Goal: Task Accomplishment & Management: Complete application form

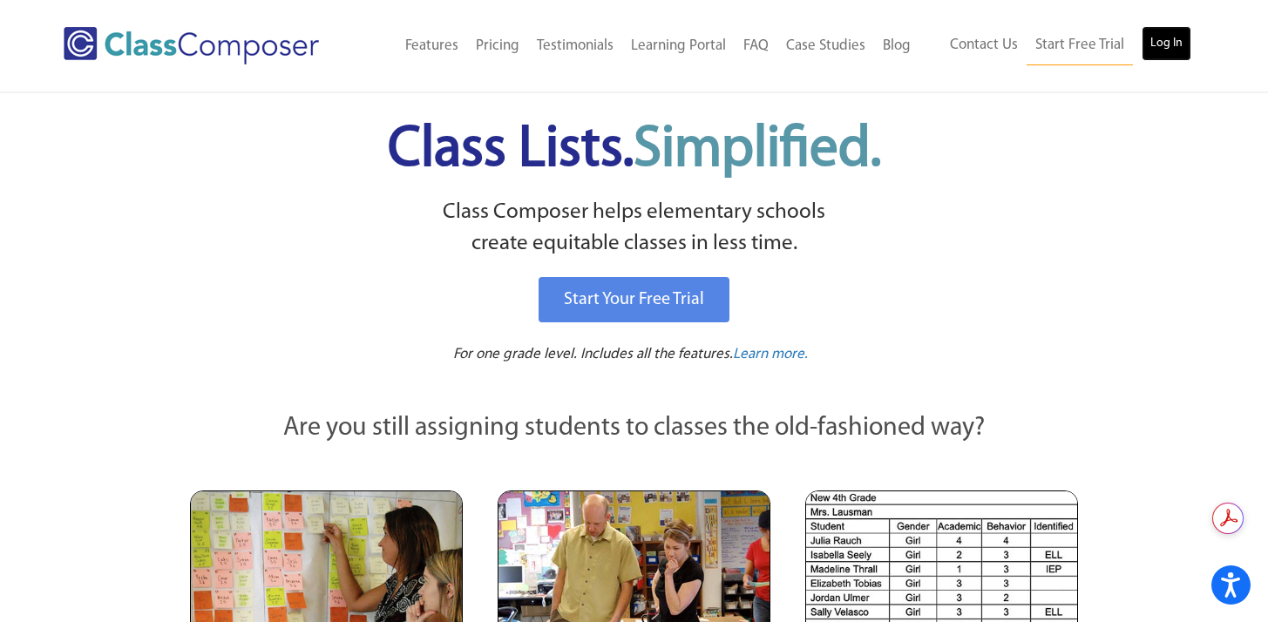
click at [1168, 45] on link "Log In" at bounding box center [1166, 43] width 50 height 35
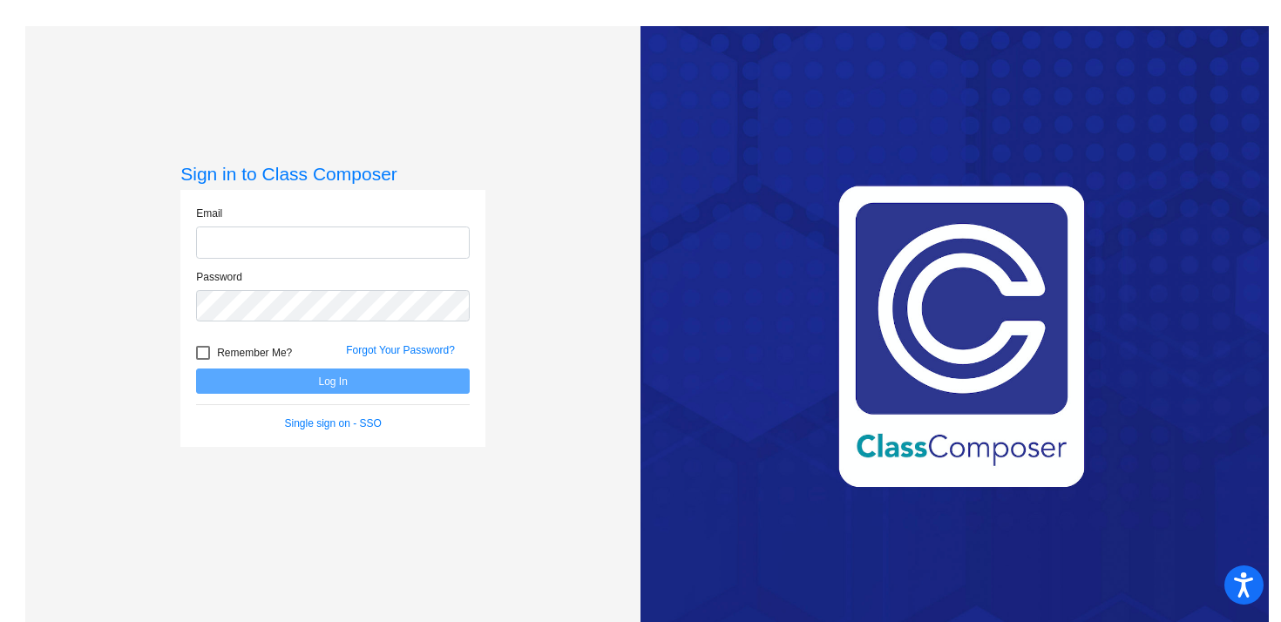
type input "Mwalton@lgusd.org"
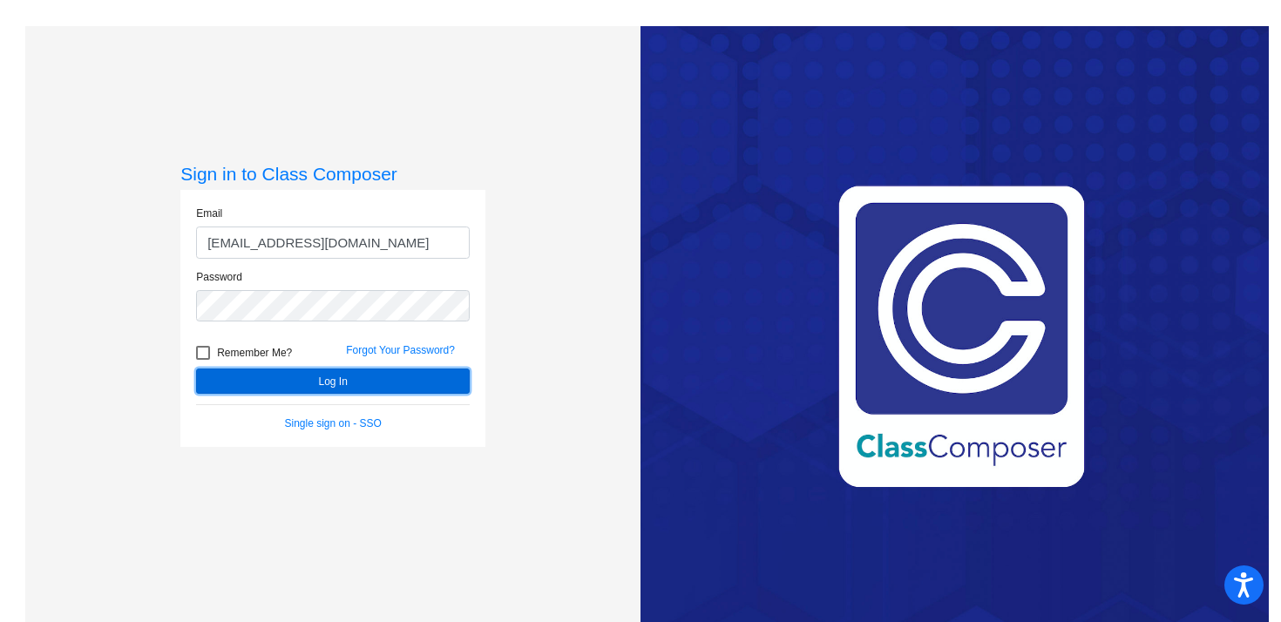
click at [322, 382] on button "Log In" at bounding box center [333, 381] width 274 height 25
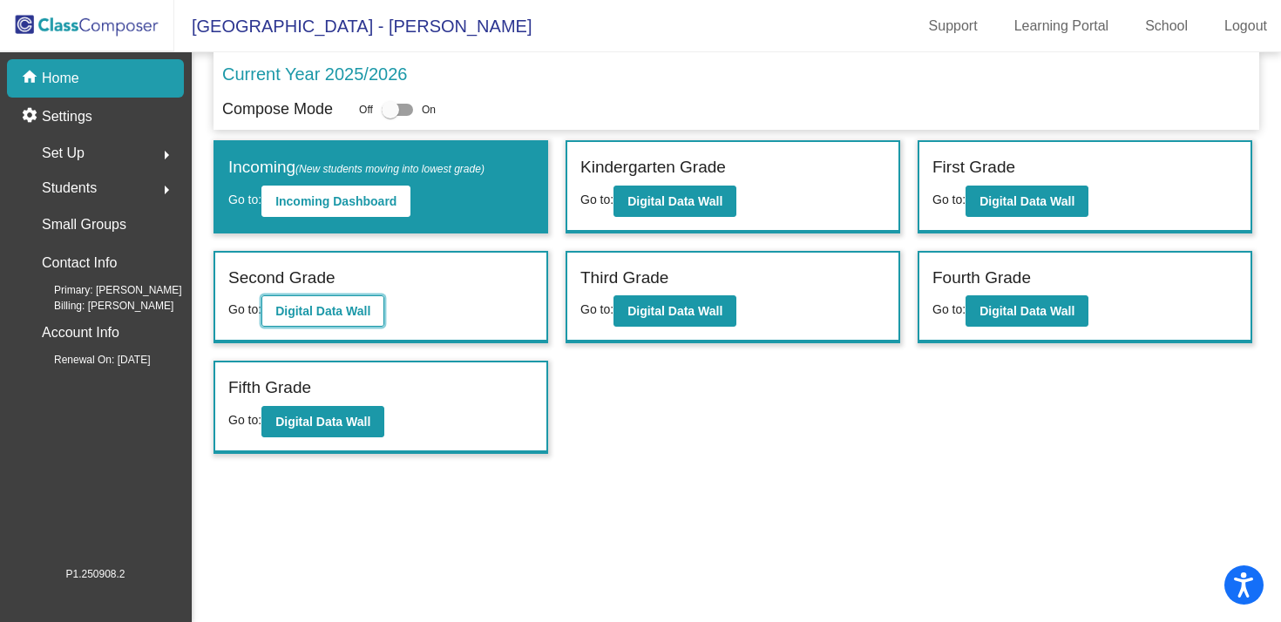
click at [343, 305] on b "Digital Data Wall" at bounding box center [322, 311] width 95 height 14
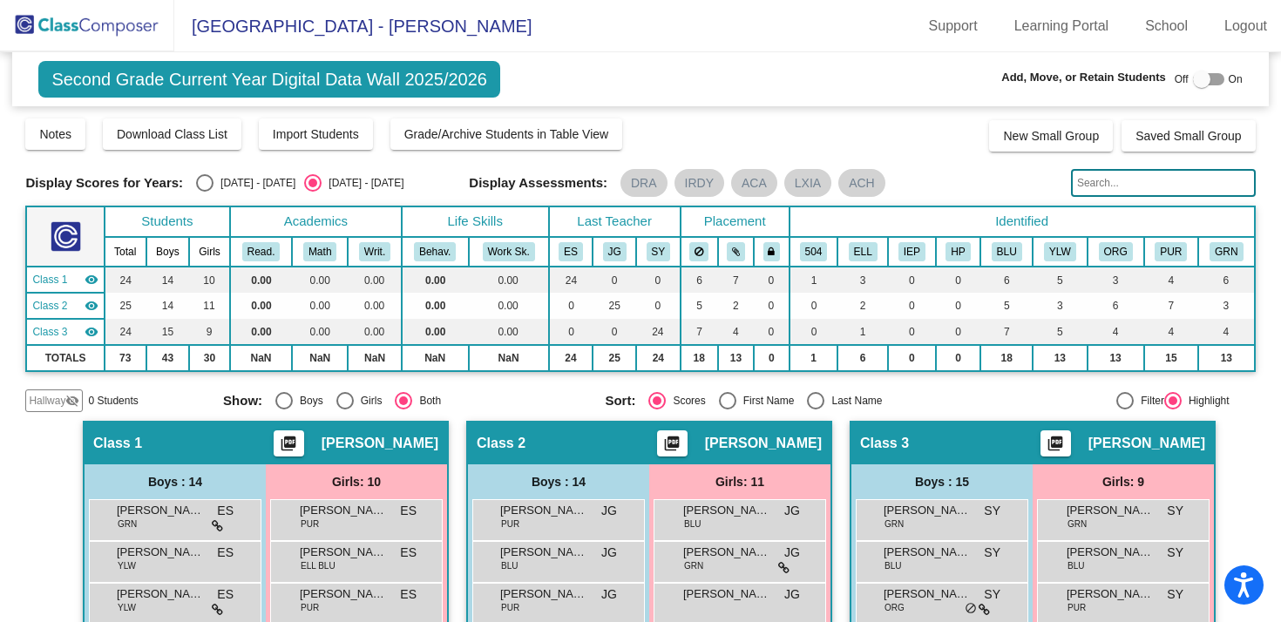
click at [1214, 78] on div at bounding box center [1208, 79] width 31 height 12
checkbox input "true"
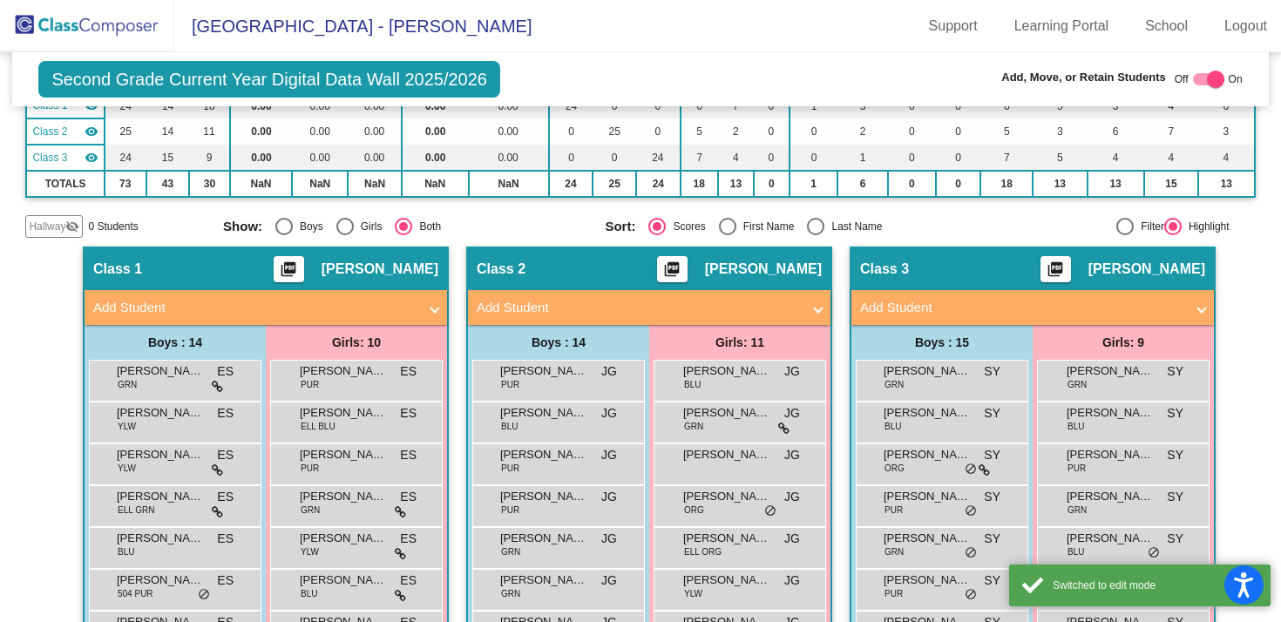
scroll to position [187, 0]
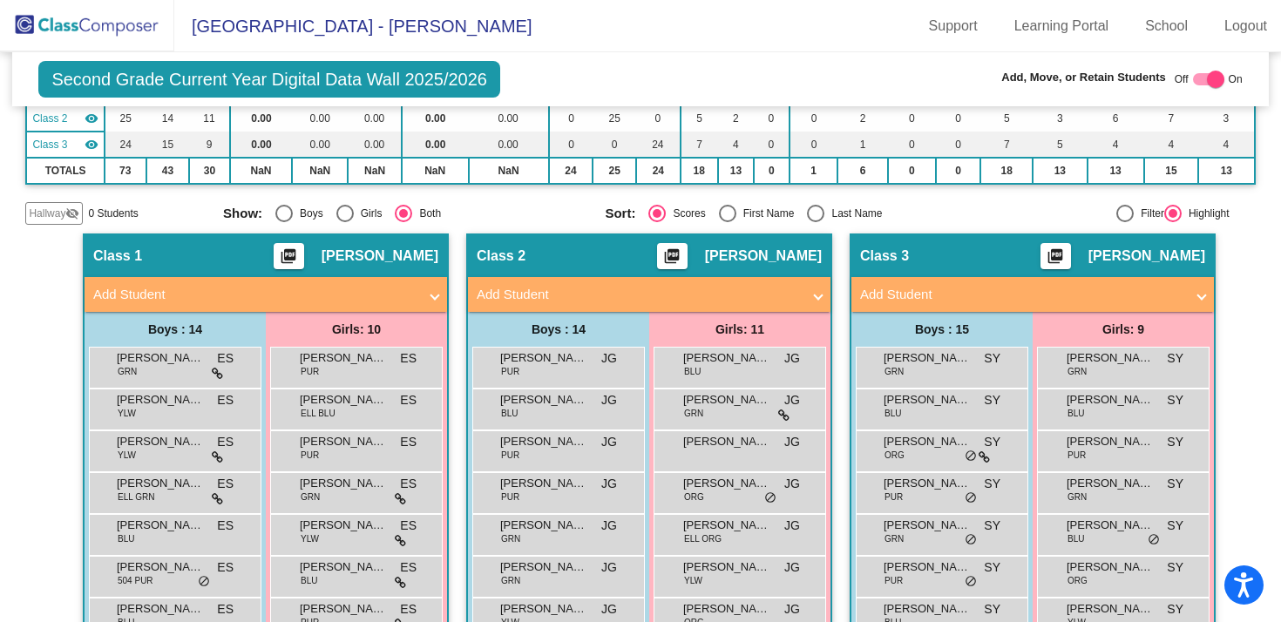
click at [507, 295] on mat-panel-title "Add Student" at bounding box center [639, 295] width 324 height 20
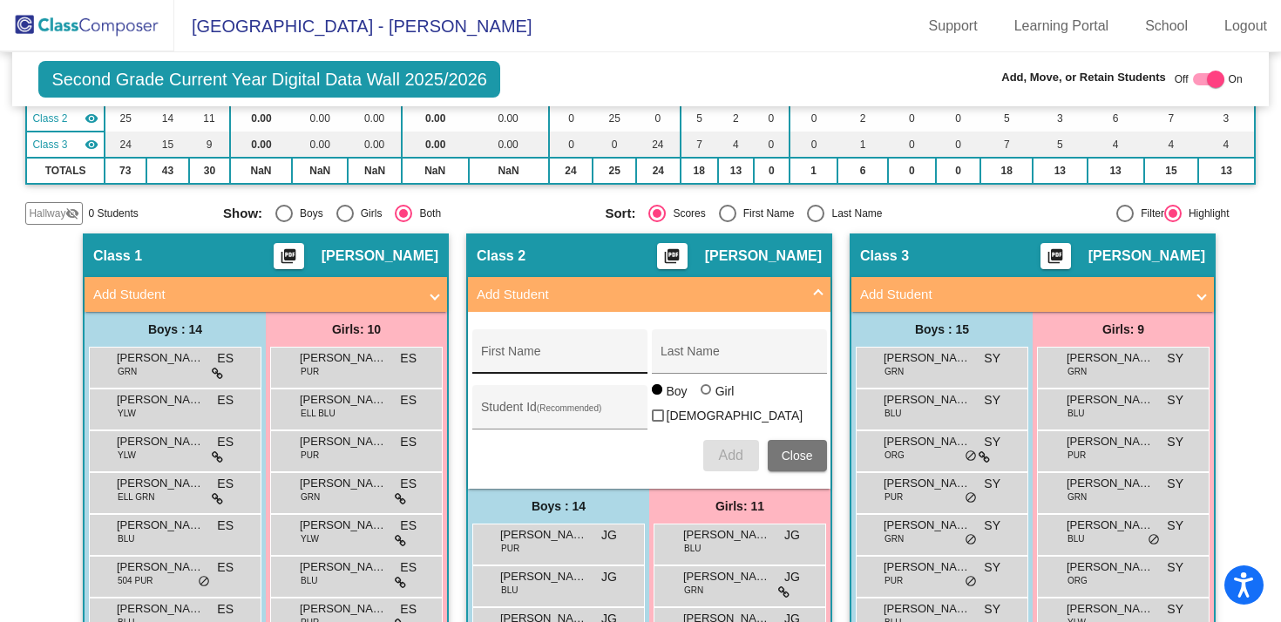
click at [518, 347] on div "First Name" at bounding box center [559, 357] width 157 height 36
type input "Clementine"
type input "Oropeza"
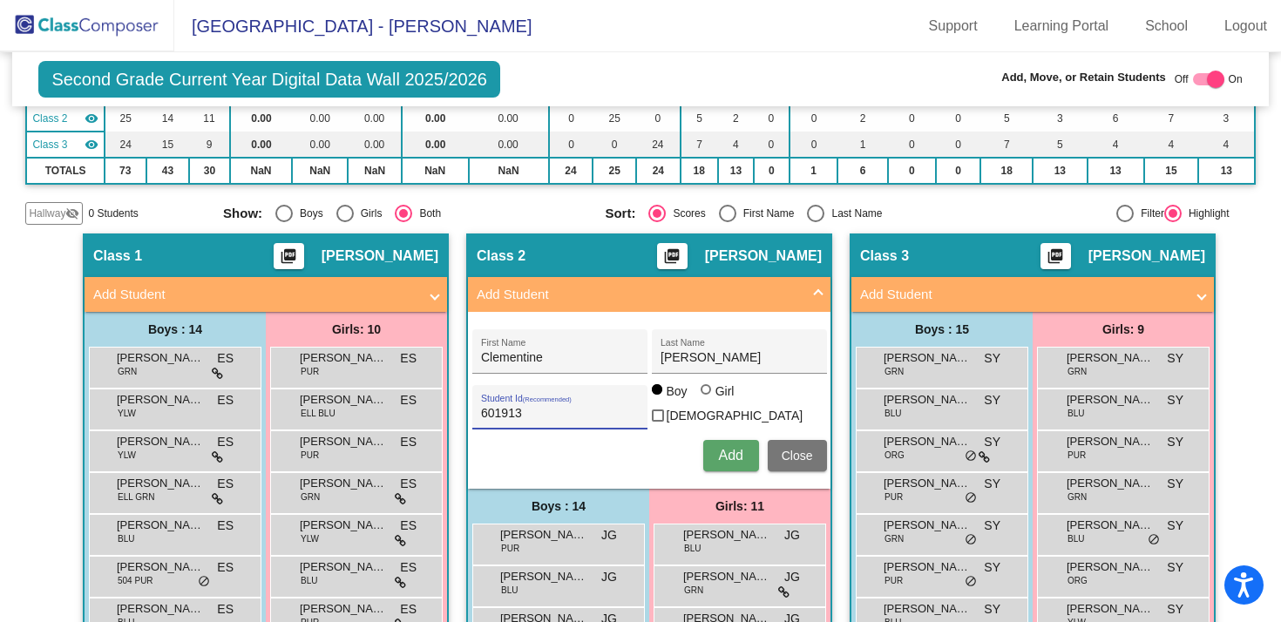
type input "601913"
click at [705, 395] on div at bounding box center [705, 389] width 10 height 10
click at [707, 398] on input "Girl" at bounding box center [707, 398] width 1 height 1
radio input "true"
click at [726, 452] on span "Add" at bounding box center [730, 455] width 24 height 15
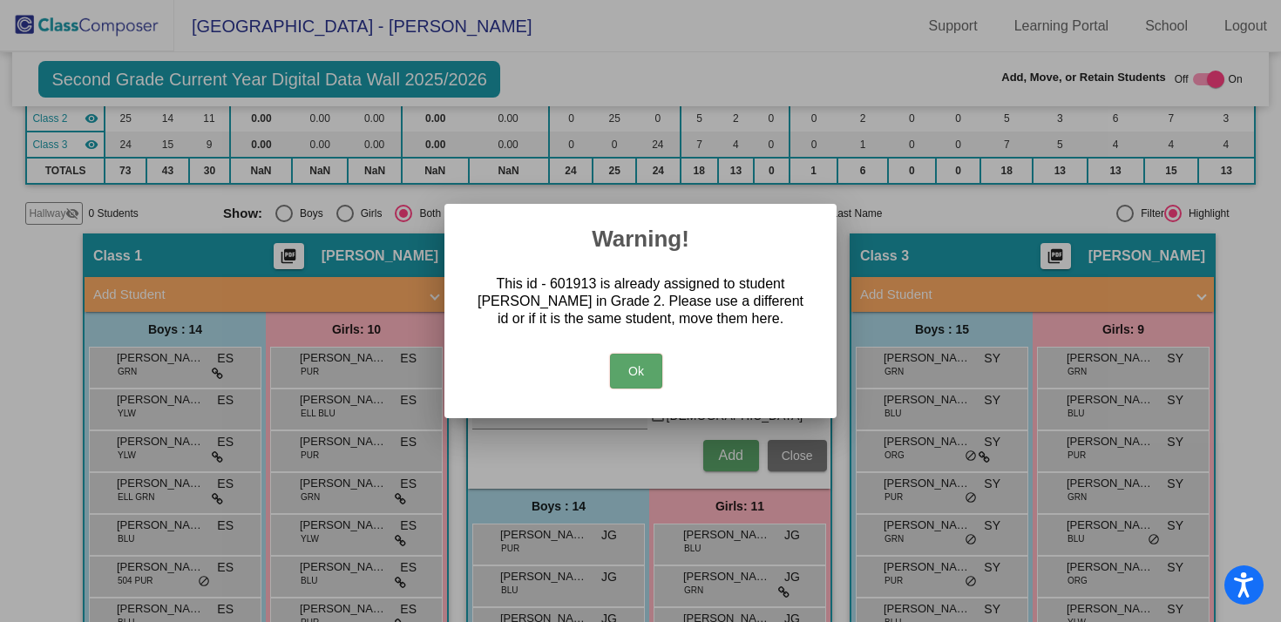
click at [630, 379] on button "Ok" at bounding box center [636, 371] width 52 height 35
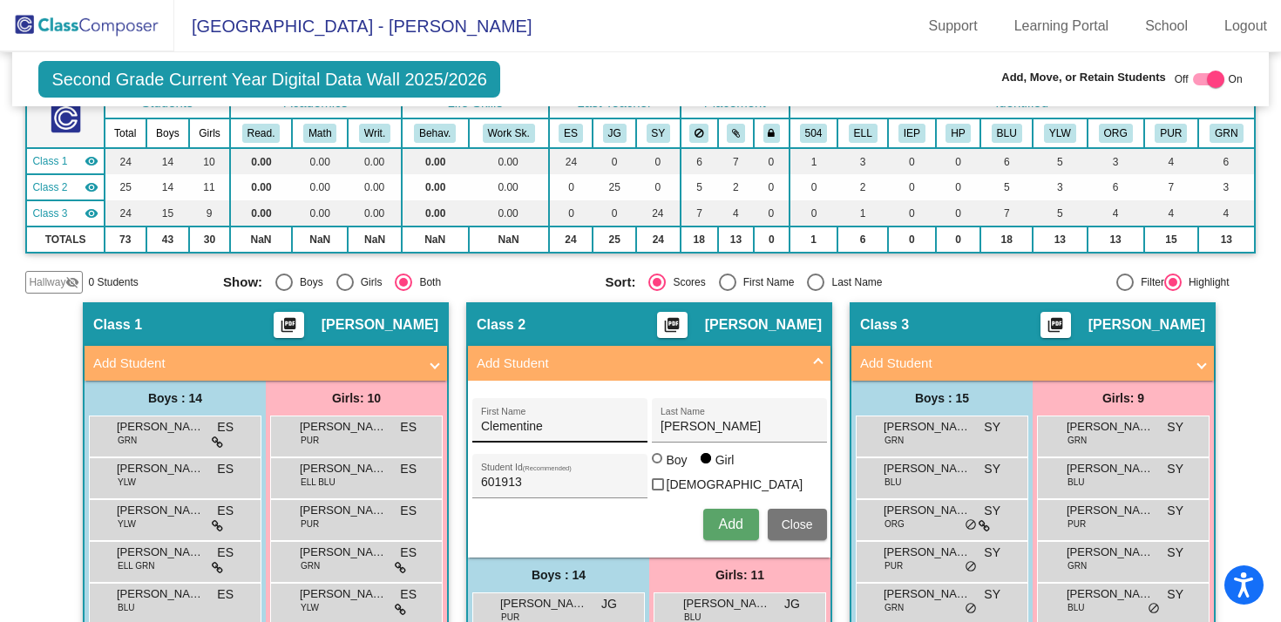
scroll to position [62, 0]
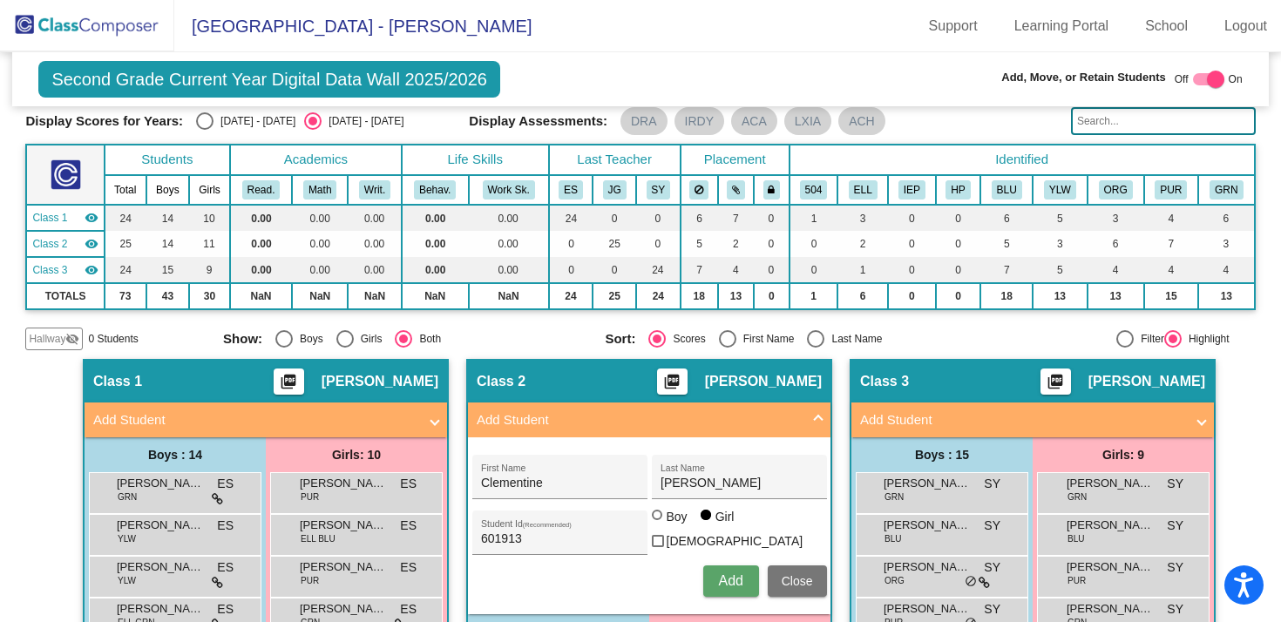
click at [704, 520] on div at bounding box center [705, 515] width 10 height 10
click at [707, 524] on input "Girl" at bounding box center [707, 524] width 1 height 1
drag, startPoint x: 541, startPoint y: 472, endPoint x: 566, endPoint y: 484, distance: 27.7
click at [541, 472] on div "Clementine First Name" at bounding box center [559, 482] width 157 height 36
drag, startPoint x: 563, startPoint y: 484, endPoint x: 409, endPoint y: 477, distance: 153.5
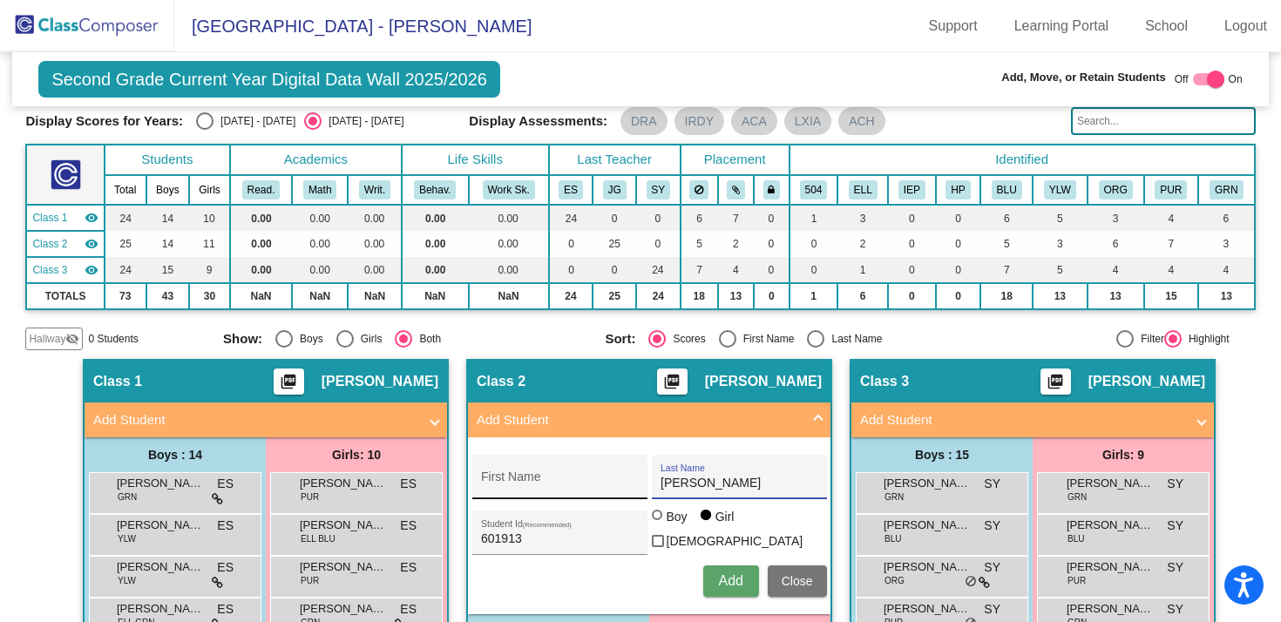
drag, startPoint x: 727, startPoint y: 480, endPoint x: 625, endPoint y: 482, distance: 101.9
click at [625, 482] on div "First Name Oropeza Last Name" at bounding box center [649, 477] width 355 height 44
drag, startPoint x: 560, startPoint y: 525, endPoint x: 516, endPoint y: 554, distance: 52.9
click at [482, 531] on div "601913 Student Id (Recommended)" at bounding box center [559, 537] width 157 height 36
drag, startPoint x: 518, startPoint y: 538, endPoint x: 443, endPoint y: 531, distance: 75.3
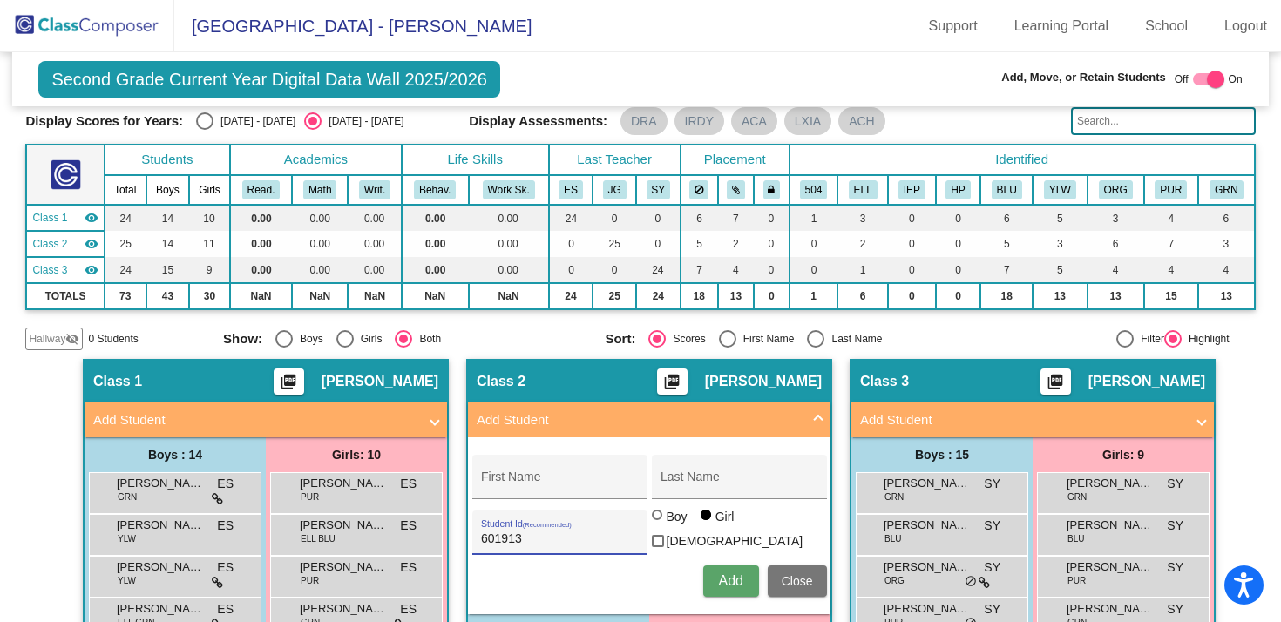
click at [791, 568] on button "Close" at bounding box center [797, 580] width 59 height 31
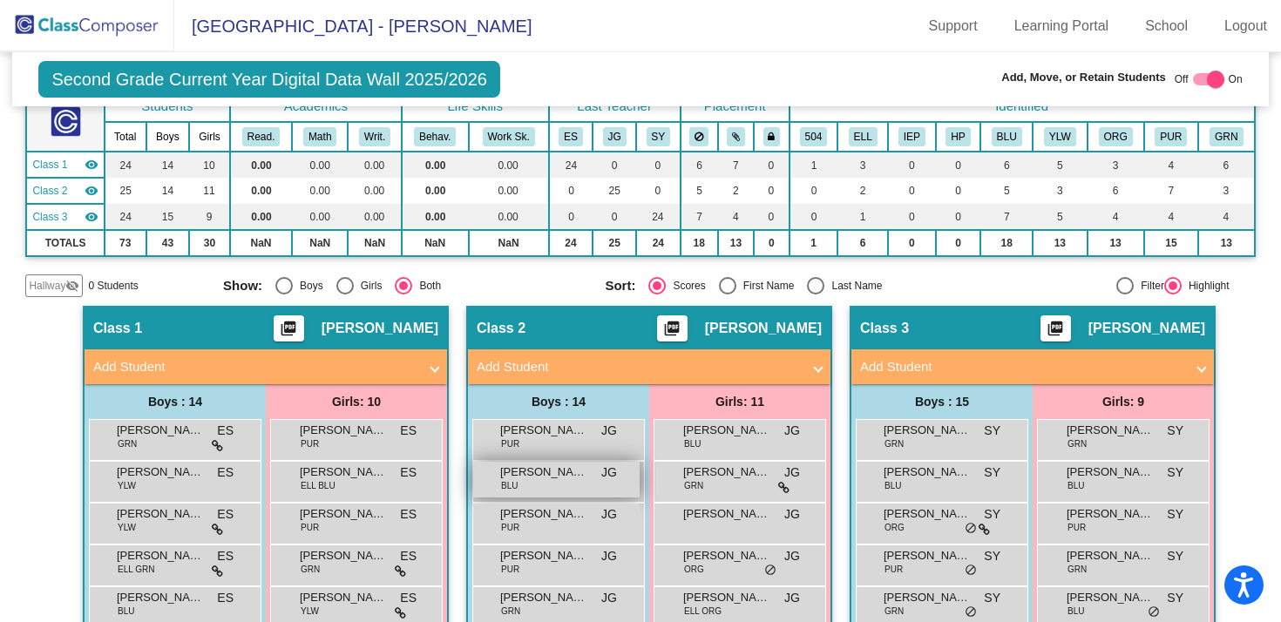
scroll to position [147, 0]
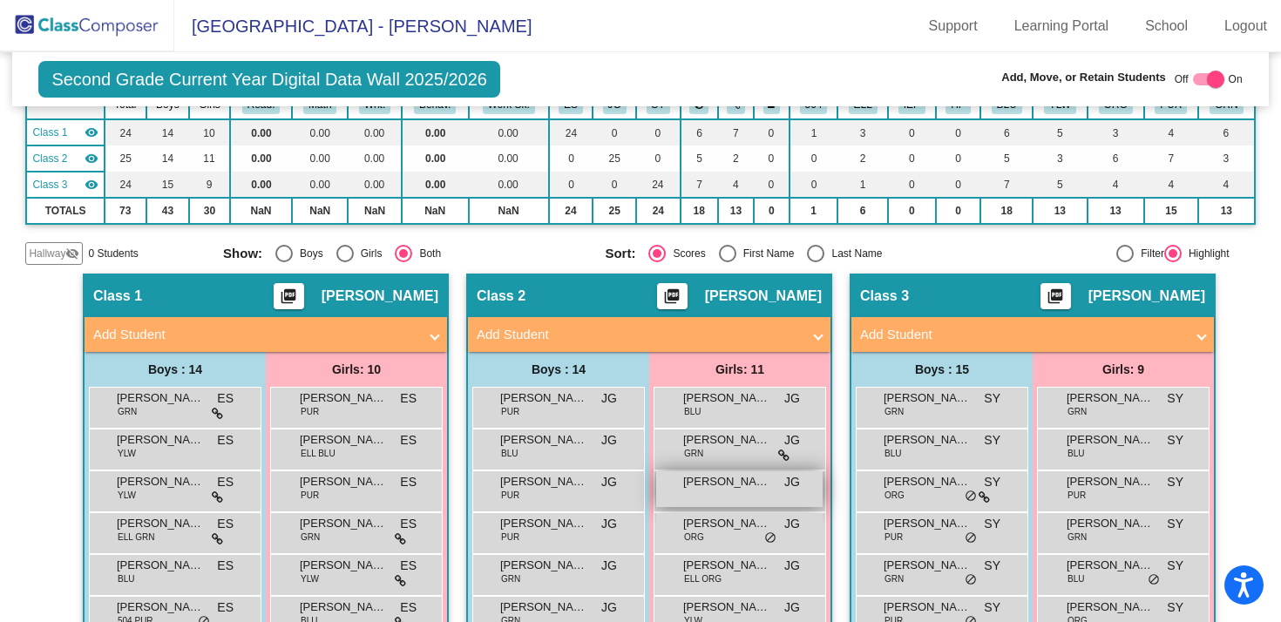
click at [714, 493] on div "Clementine Oropeza JG lock do_not_disturb_alt" at bounding box center [739, 489] width 166 height 36
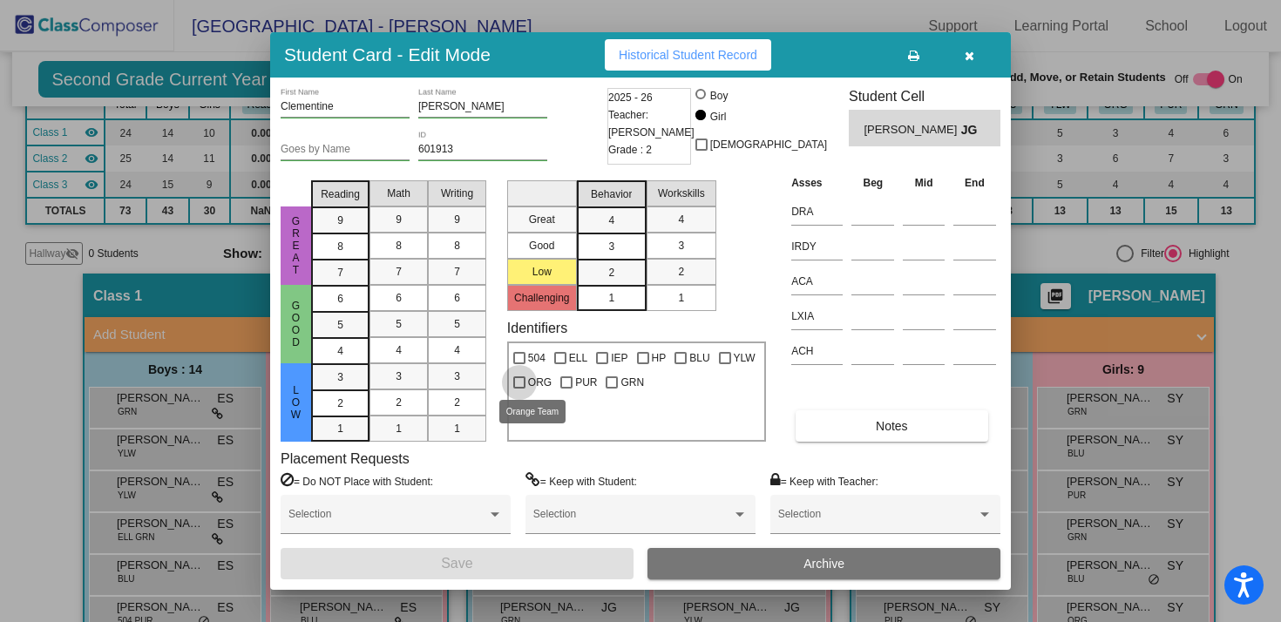
click at [518, 380] on div at bounding box center [519, 382] width 12 height 12
click at [518, 389] on input "ORG" at bounding box center [518, 389] width 1 height 1
checkbox input "true"
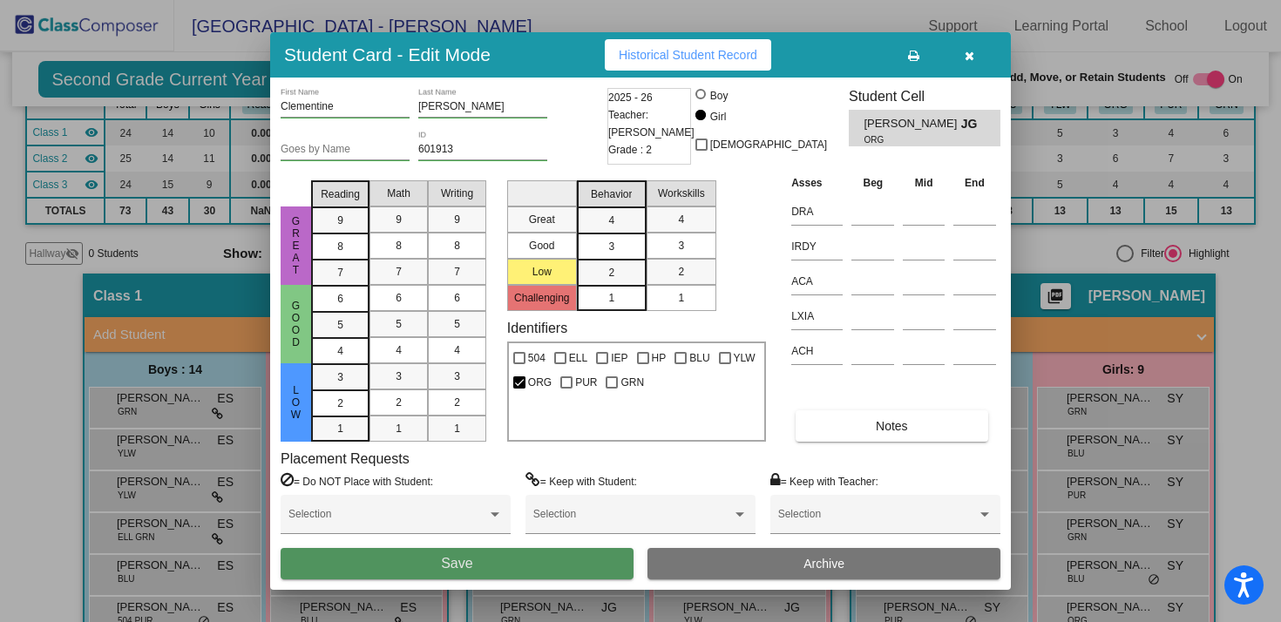
click at [480, 562] on button "Save" at bounding box center [457, 563] width 353 height 31
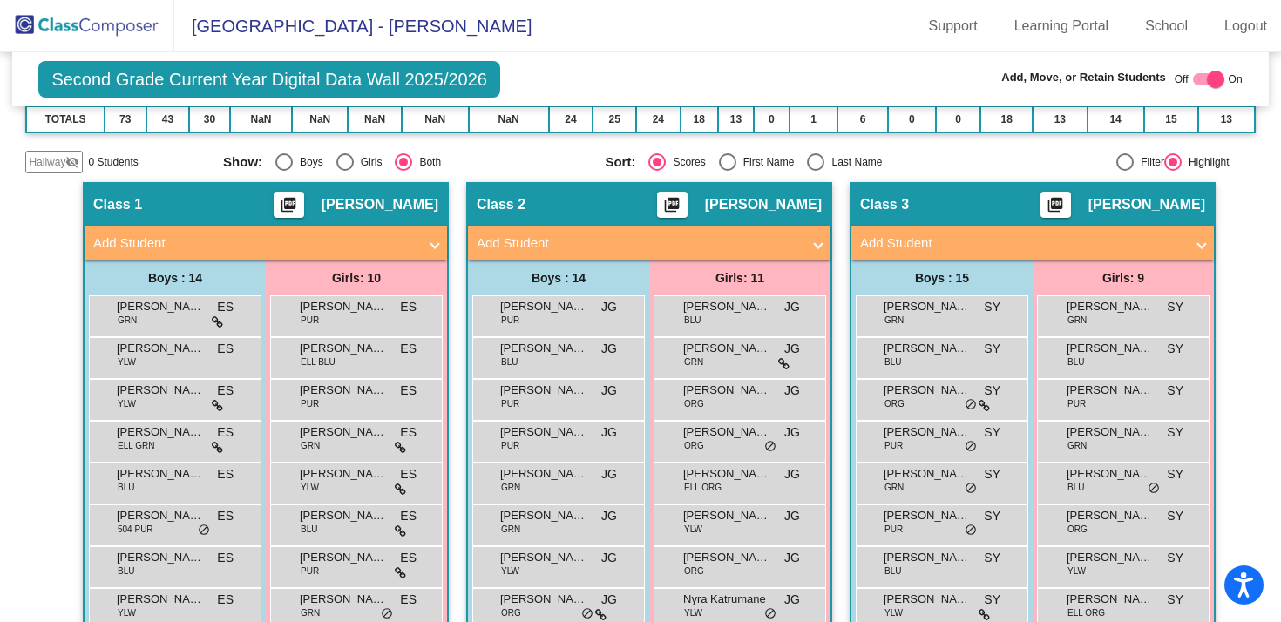
scroll to position [250, 0]
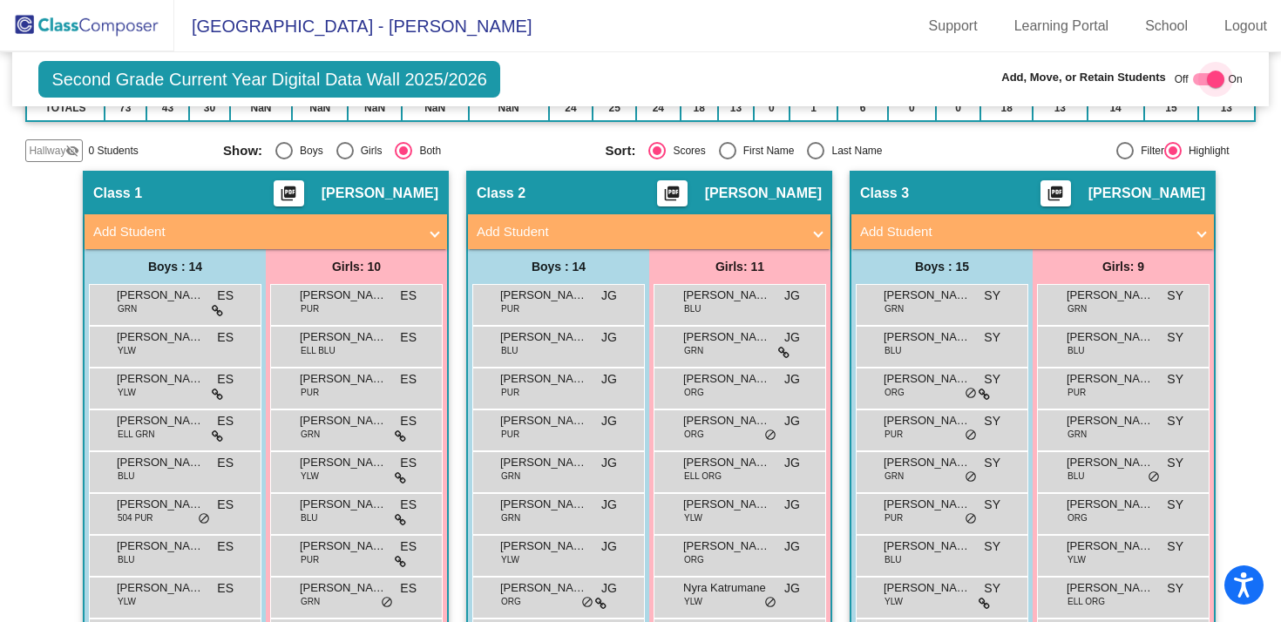
click at [1193, 77] on div at bounding box center [1208, 79] width 31 height 12
checkbox input "false"
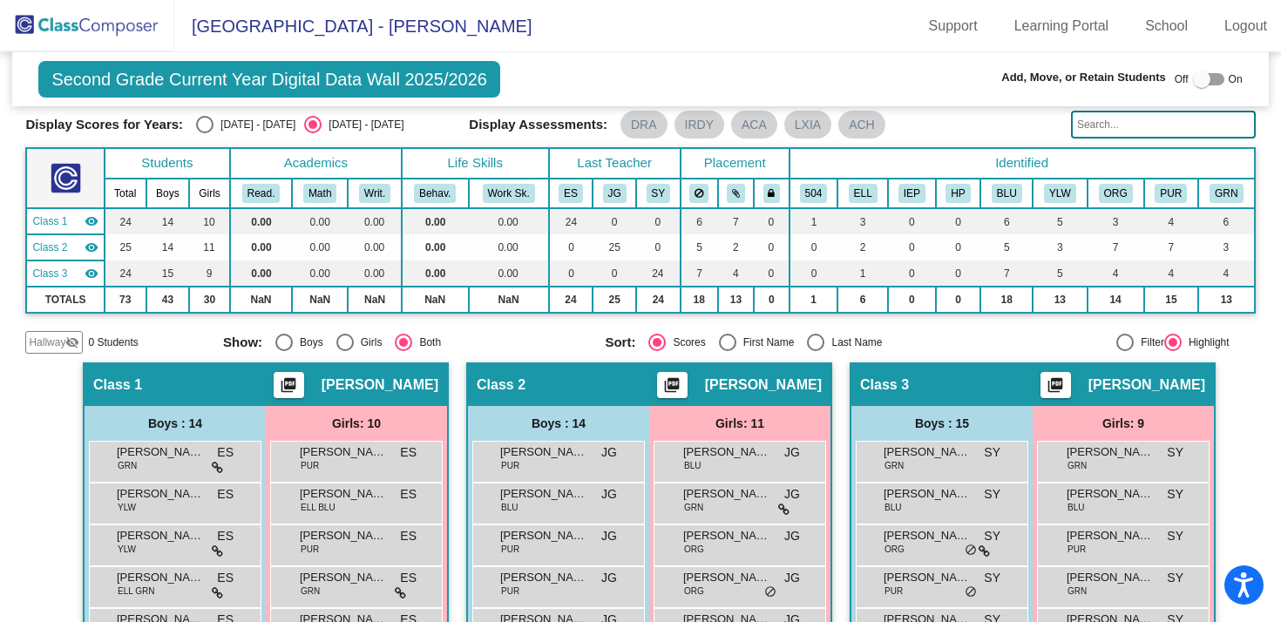
scroll to position [0, 0]
